Goal: Check status

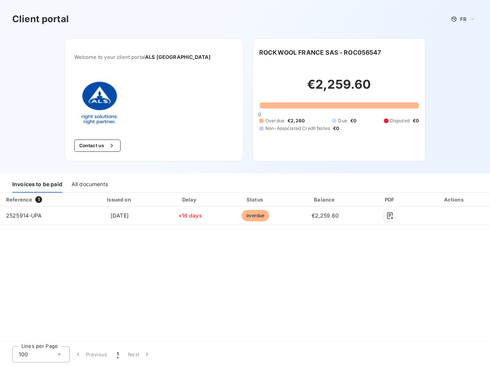
click at [245, 184] on div "Invoices to be paid All documents" at bounding box center [245, 185] width 490 height 16
click at [463, 19] on span "FR" at bounding box center [463, 19] width 6 height 6
click at [115, 146] on button "Contact us" at bounding box center [97, 146] width 46 height 12
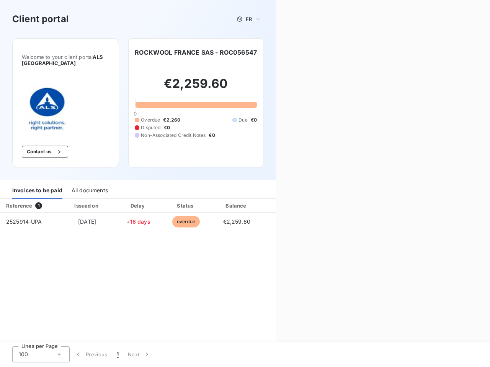
click at [320, 52] on div "Contact us Fill out the form below, and a member of our team will get back to y…" at bounding box center [383, 183] width 214 height 367
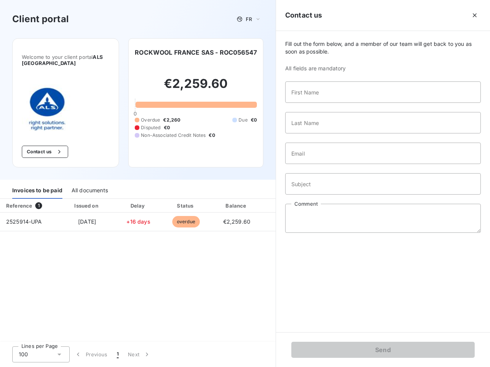
click at [37, 185] on div "Invoices to be paid" at bounding box center [37, 191] width 50 height 16
click at [89, 185] on div "All documents" at bounding box center [90, 191] width 36 height 16
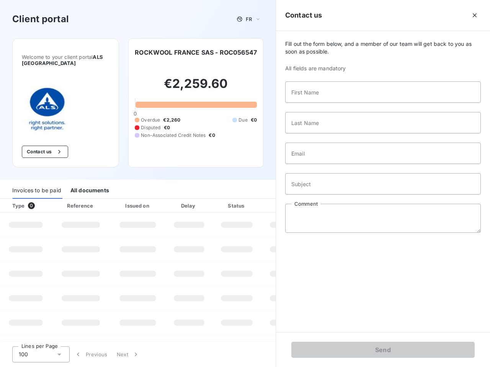
click at [40, 200] on th "Type 0" at bounding box center [26, 206] width 52 height 14
click at [119, 200] on th "Issued on" at bounding box center [138, 206] width 56 height 14
click at [190, 200] on th "Delay" at bounding box center [189, 206] width 47 height 14
